Goal: Information Seeking & Learning: Learn about a topic

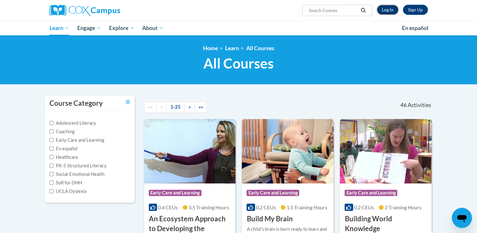
click at [391, 9] on link "Log In" at bounding box center [388, 10] width 22 height 10
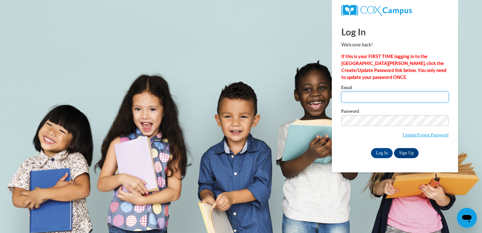
type input "Charondalanier@yahoo.com"
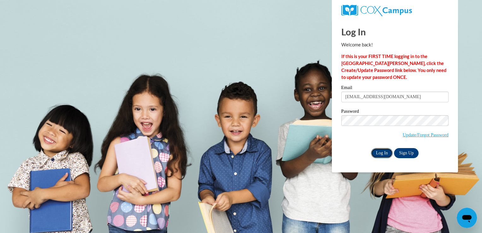
click at [378, 158] on input "Log In" at bounding box center [382, 153] width 22 height 10
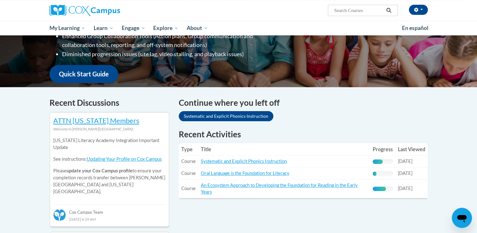
scroll to position [135, 0]
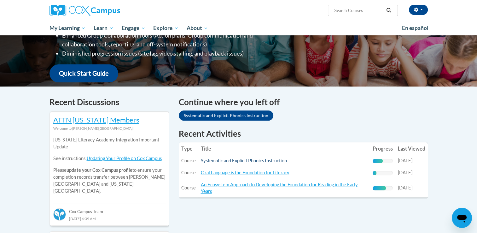
click at [257, 162] on link "Systematic and Explicit Phonics Instruction" at bounding box center [244, 160] width 86 height 5
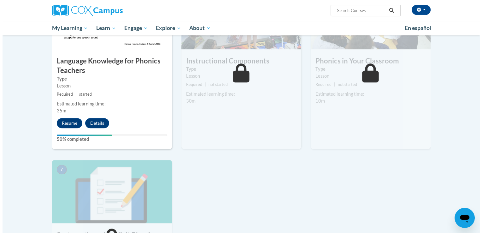
scroll to position [353, 0]
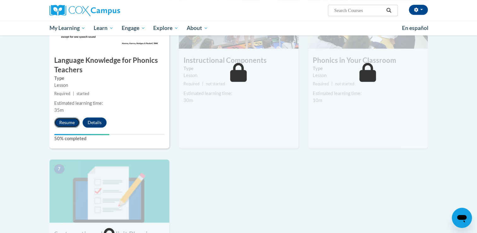
click at [71, 123] on button "Resume" at bounding box center [67, 122] width 26 height 10
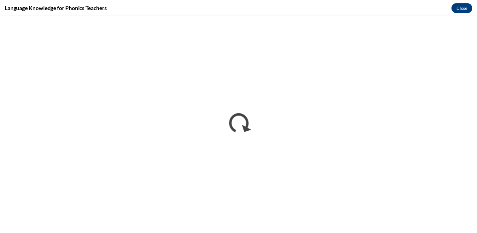
scroll to position [0, 0]
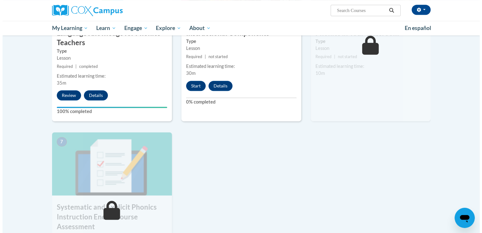
scroll to position [380, 0]
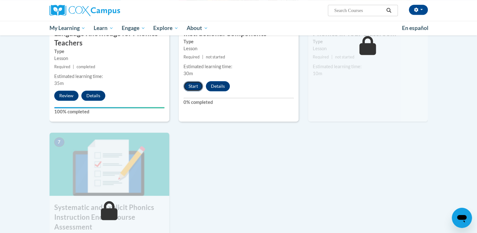
click at [196, 90] on button "Start" at bounding box center [194, 86] width 20 height 10
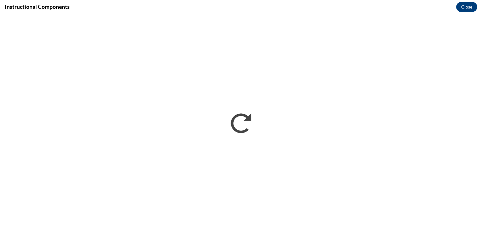
scroll to position [0, 0]
